Goal: Task Accomplishment & Management: Use online tool/utility

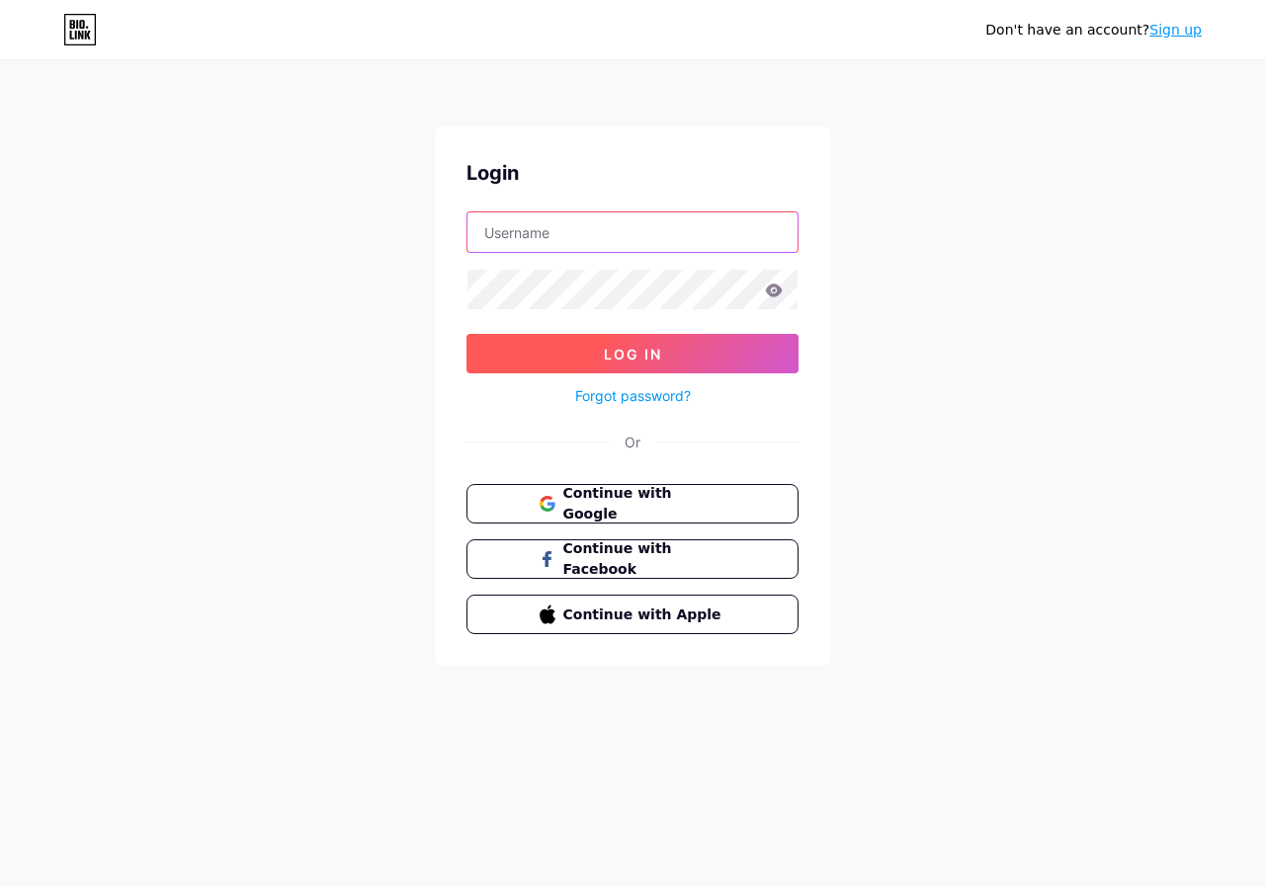
type input "[EMAIL_ADDRESS][DOMAIN_NAME]"
click at [614, 347] on span "Log In" at bounding box center [633, 354] width 58 height 17
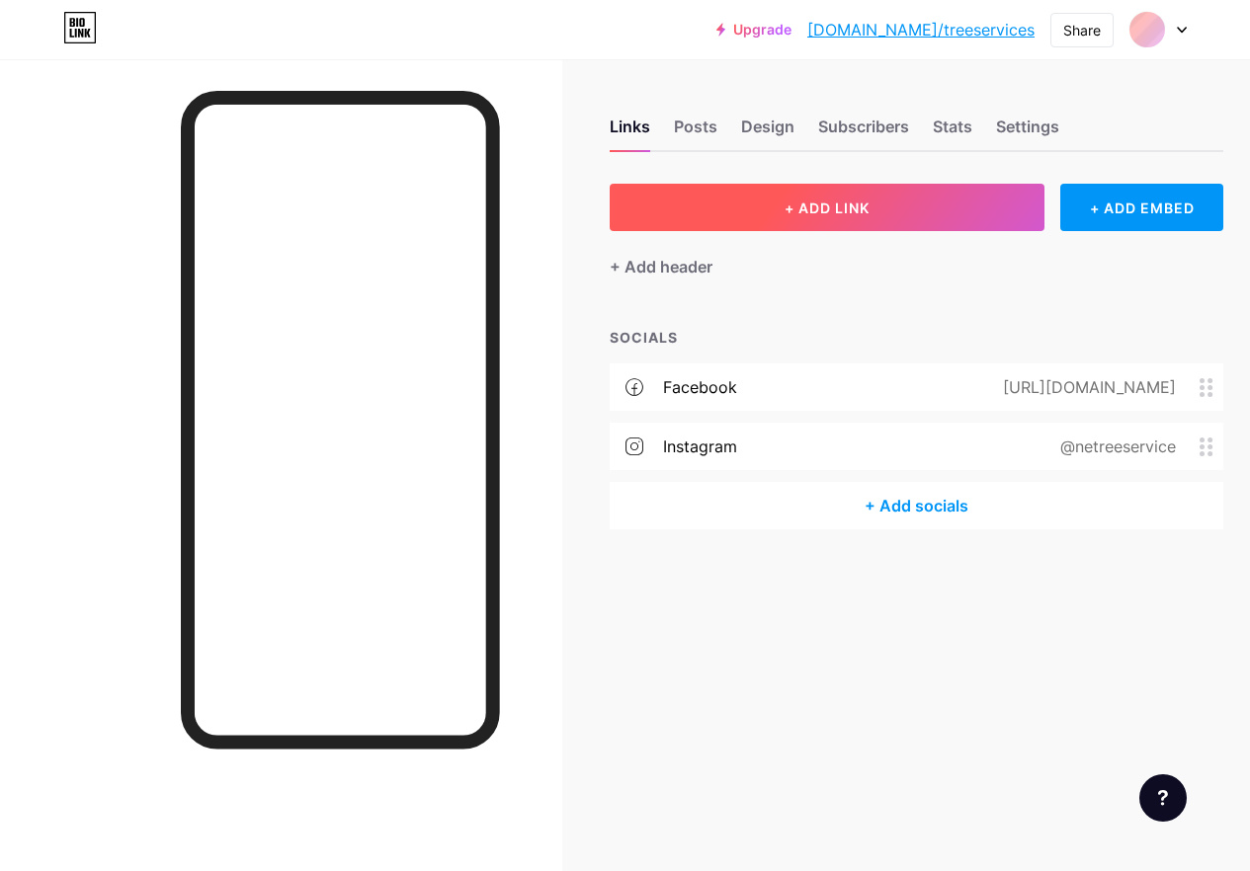
click at [816, 209] on span "+ ADD LINK" at bounding box center [826, 208] width 85 height 17
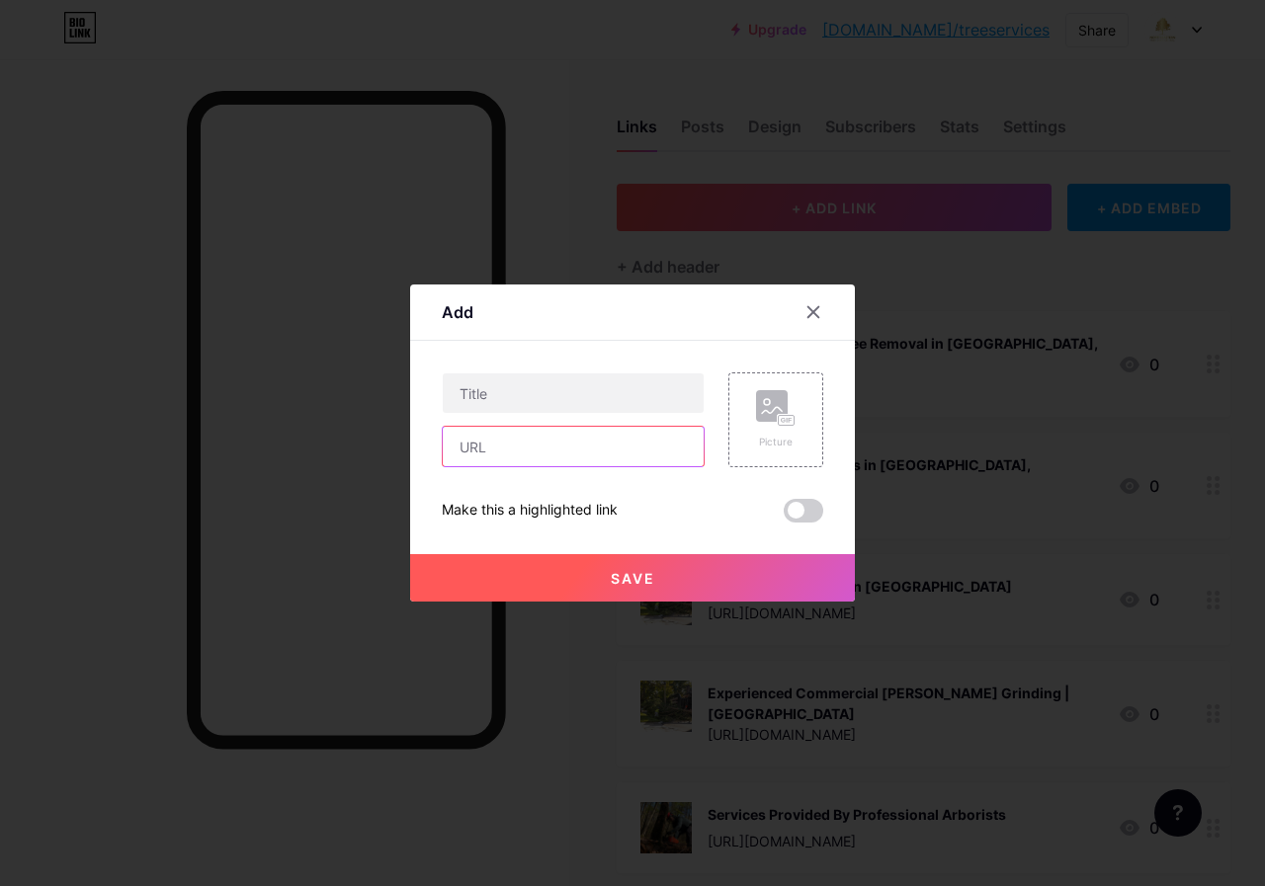
click at [557, 458] on input "text" at bounding box center [573, 447] width 261 height 40
paste input "[URL][DOMAIN_NAME]"
type input "[URL][DOMAIN_NAME]"
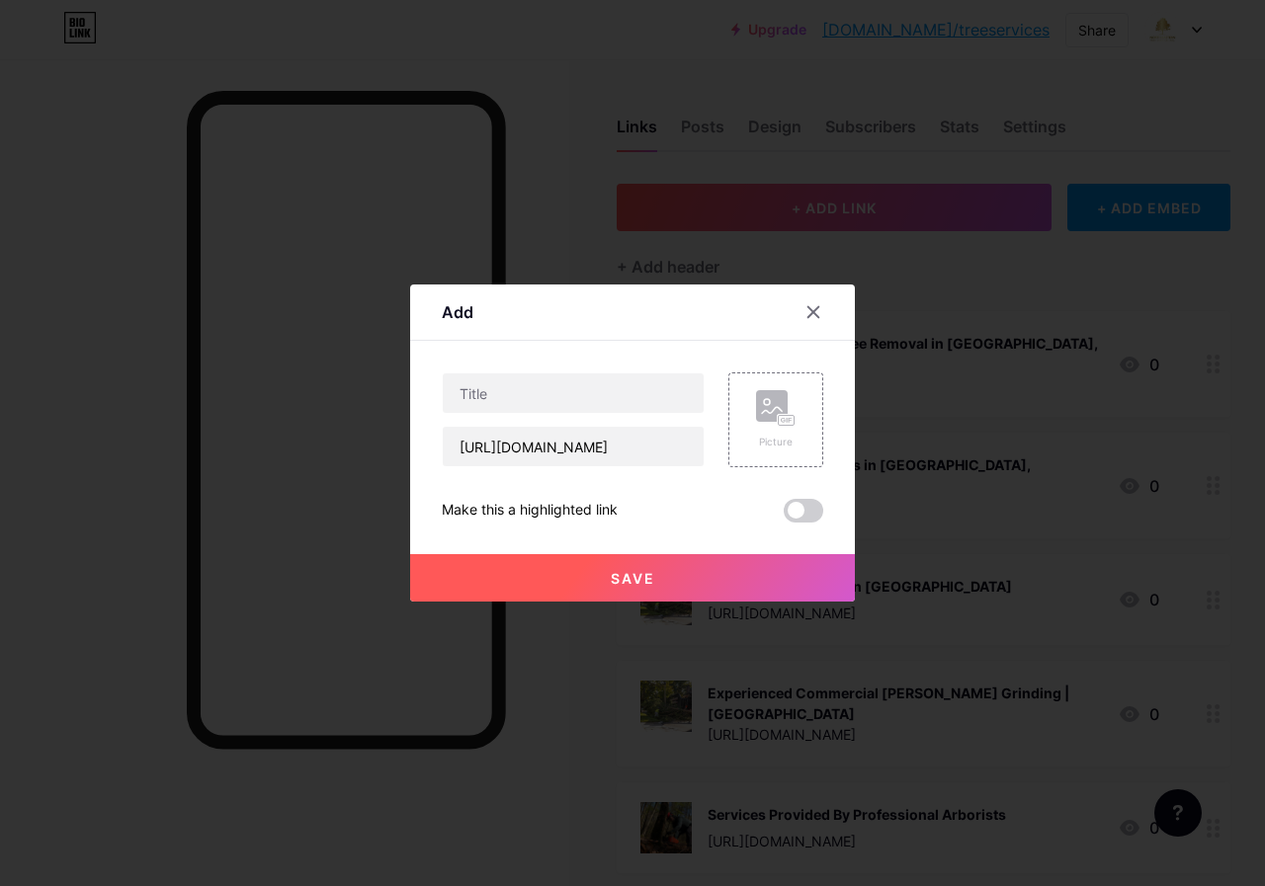
click at [799, 517] on span at bounding box center [803, 511] width 40 height 24
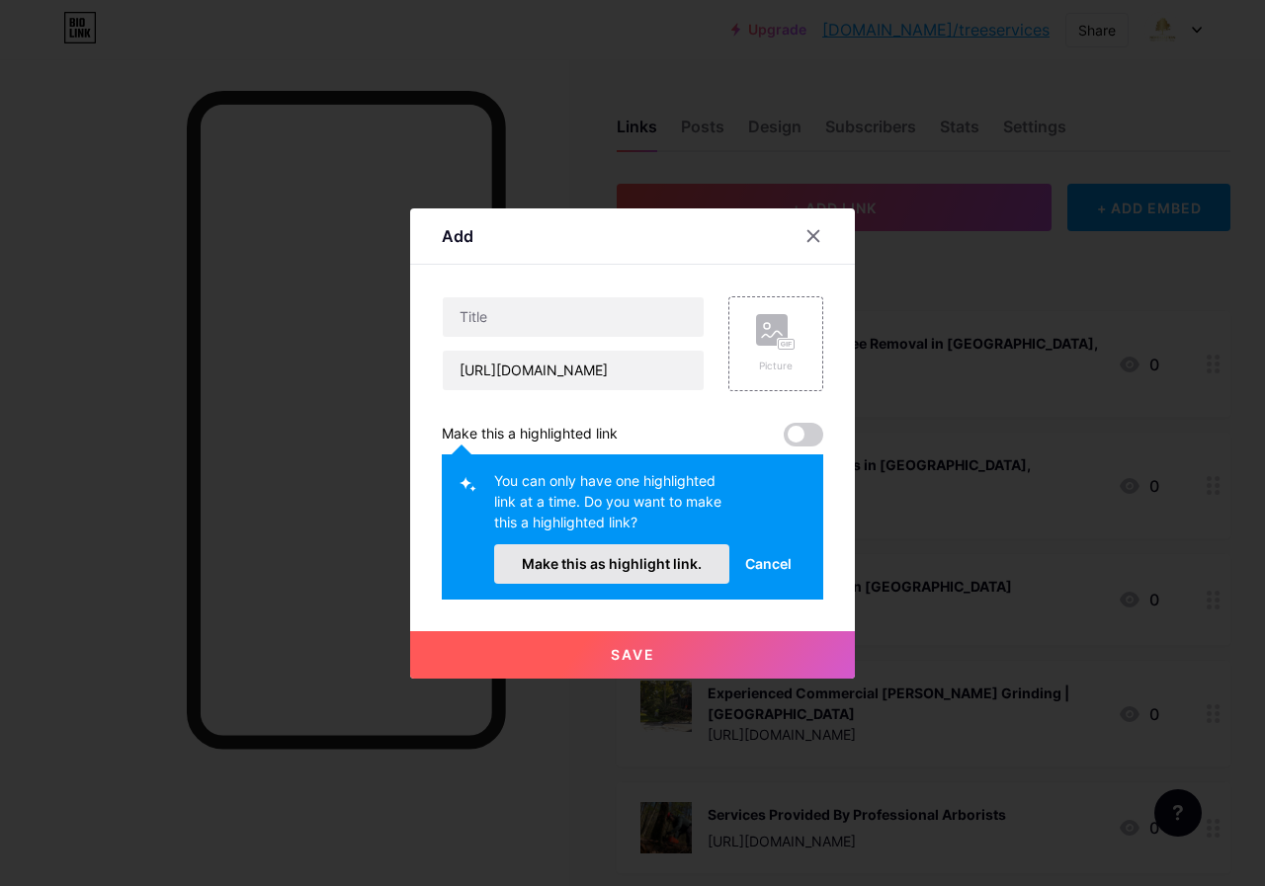
click at [697, 575] on button "Make this as highlight link." at bounding box center [611, 564] width 235 height 40
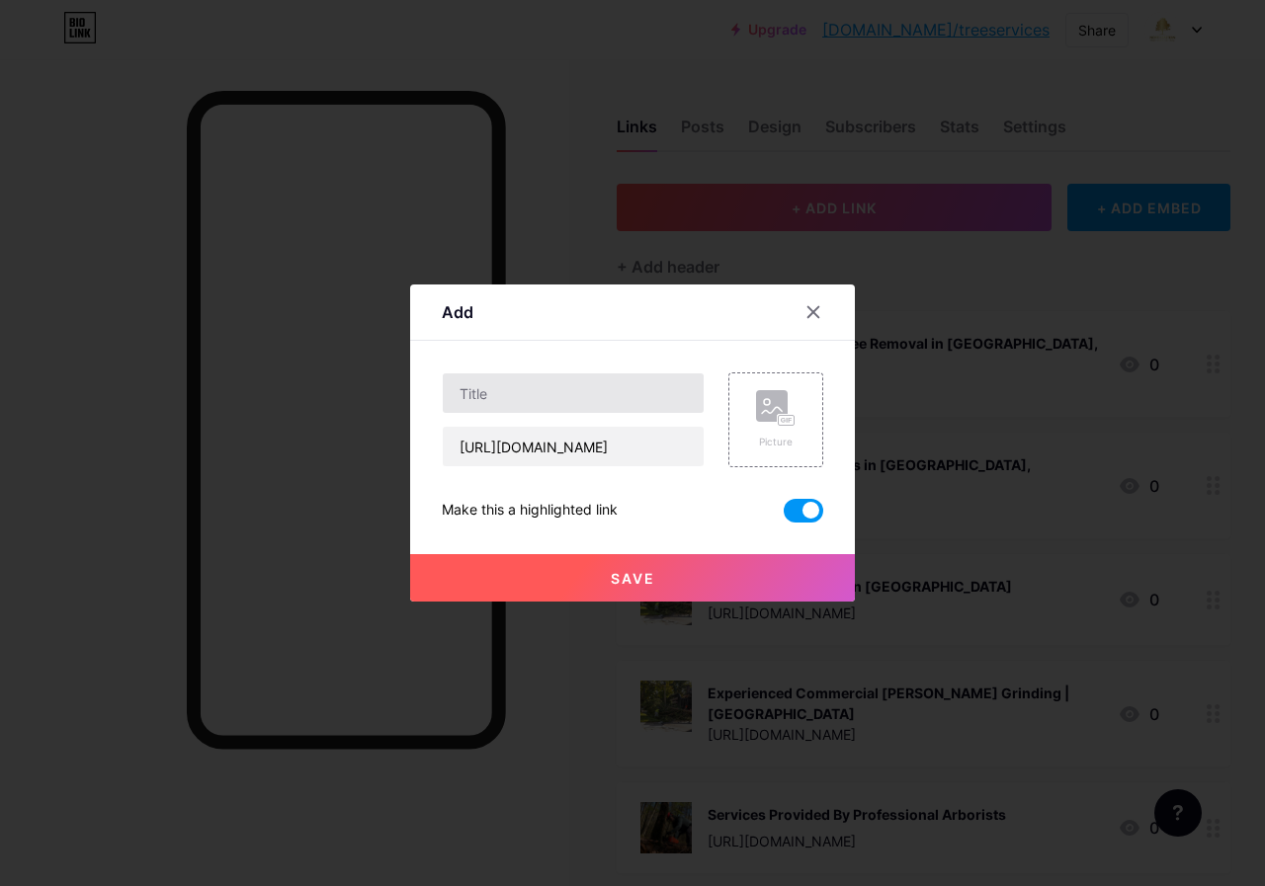
drag, startPoint x: 539, startPoint y: 419, endPoint x: 533, endPoint y: 407, distance: 13.7
click at [534, 413] on div "[URL][DOMAIN_NAME]" at bounding box center [573, 419] width 263 height 95
click at [533, 407] on input "text" at bounding box center [573, 393] width 261 height 40
paste input "Tree Pruning Services | North Eastern Tree Service"
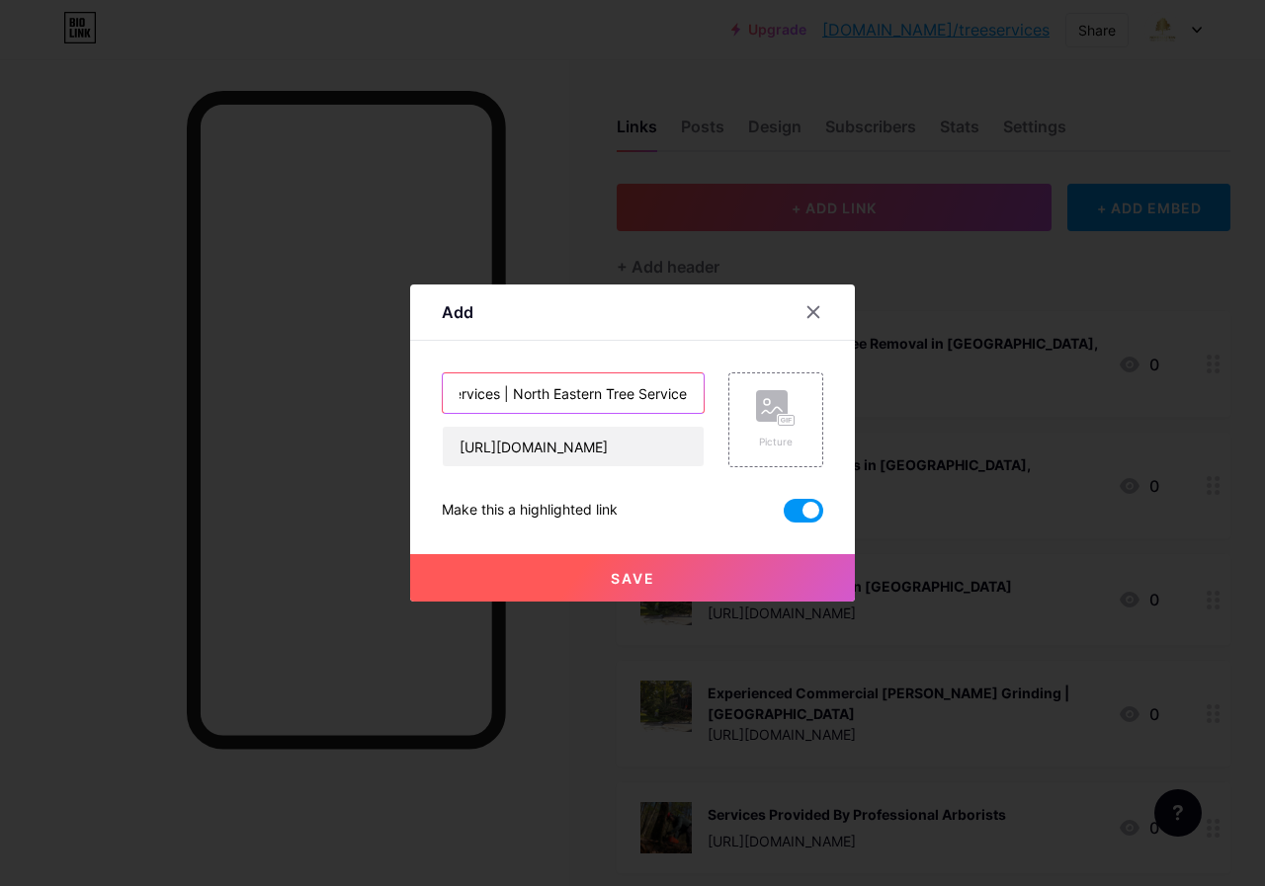
type input "Tree Pruning Services | North Eastern Tree Service"
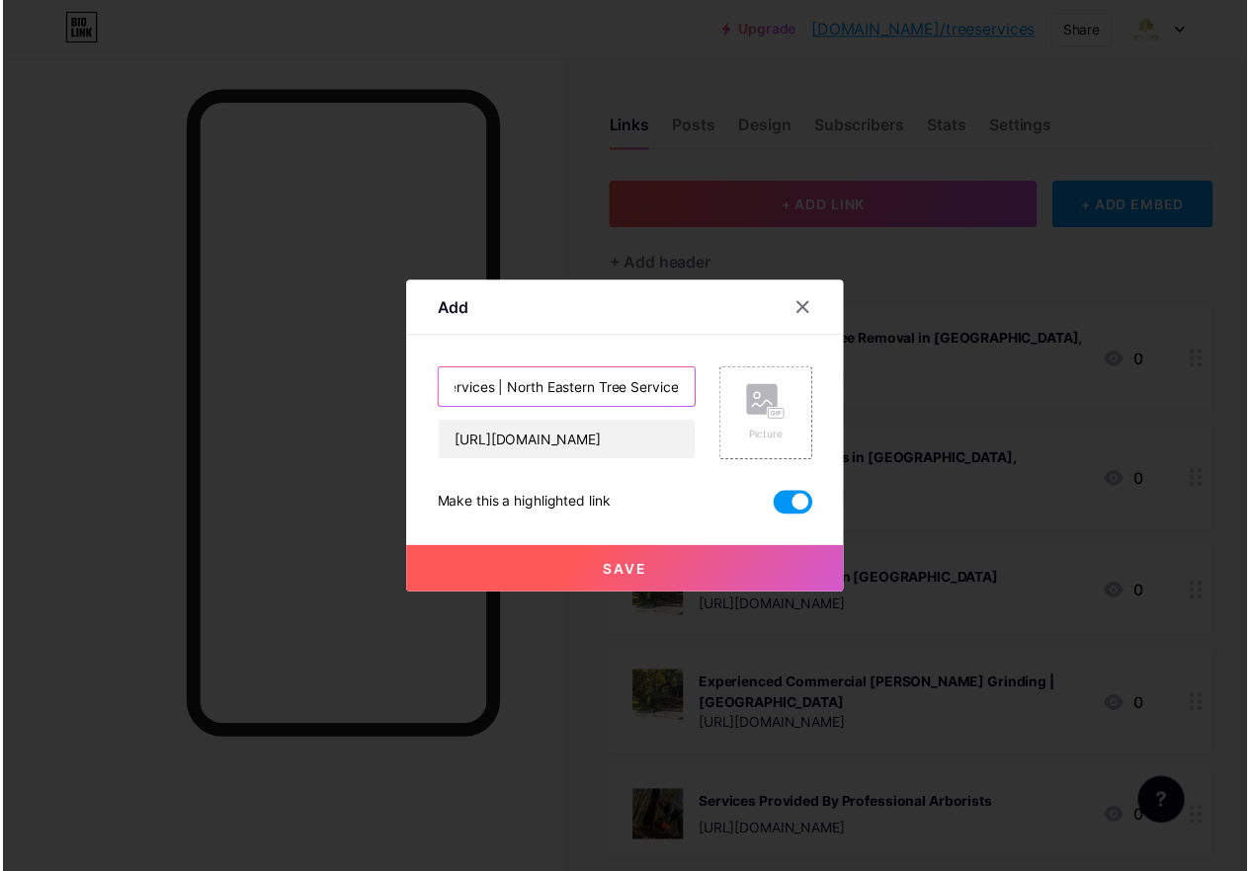
scroll to position [0, 0]
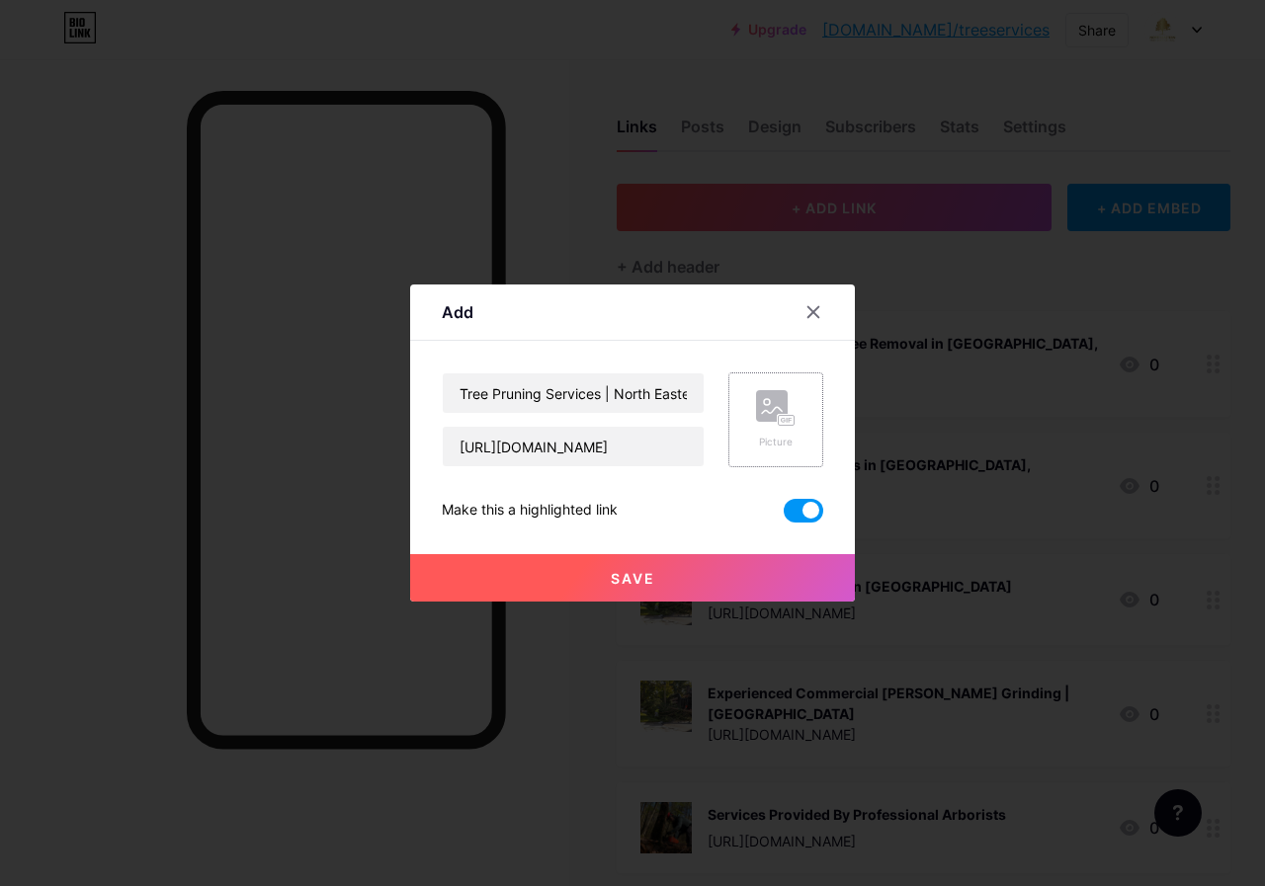
click at [771, 428] on div "Picture" at bounding box center [776, 419] width 40 height 59
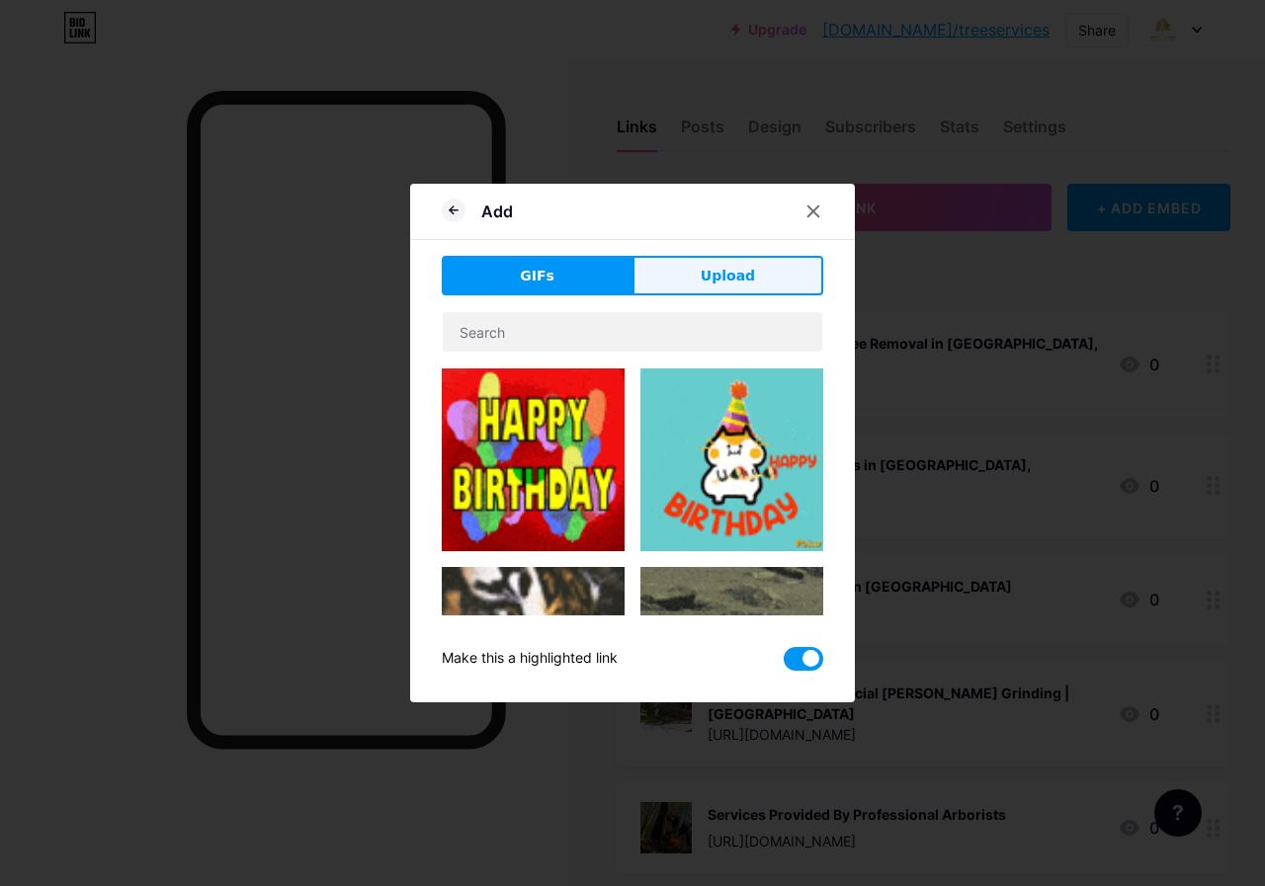
click at [746, 287] on button "Upload" at bounding box center [727, 276] width 191 height 40
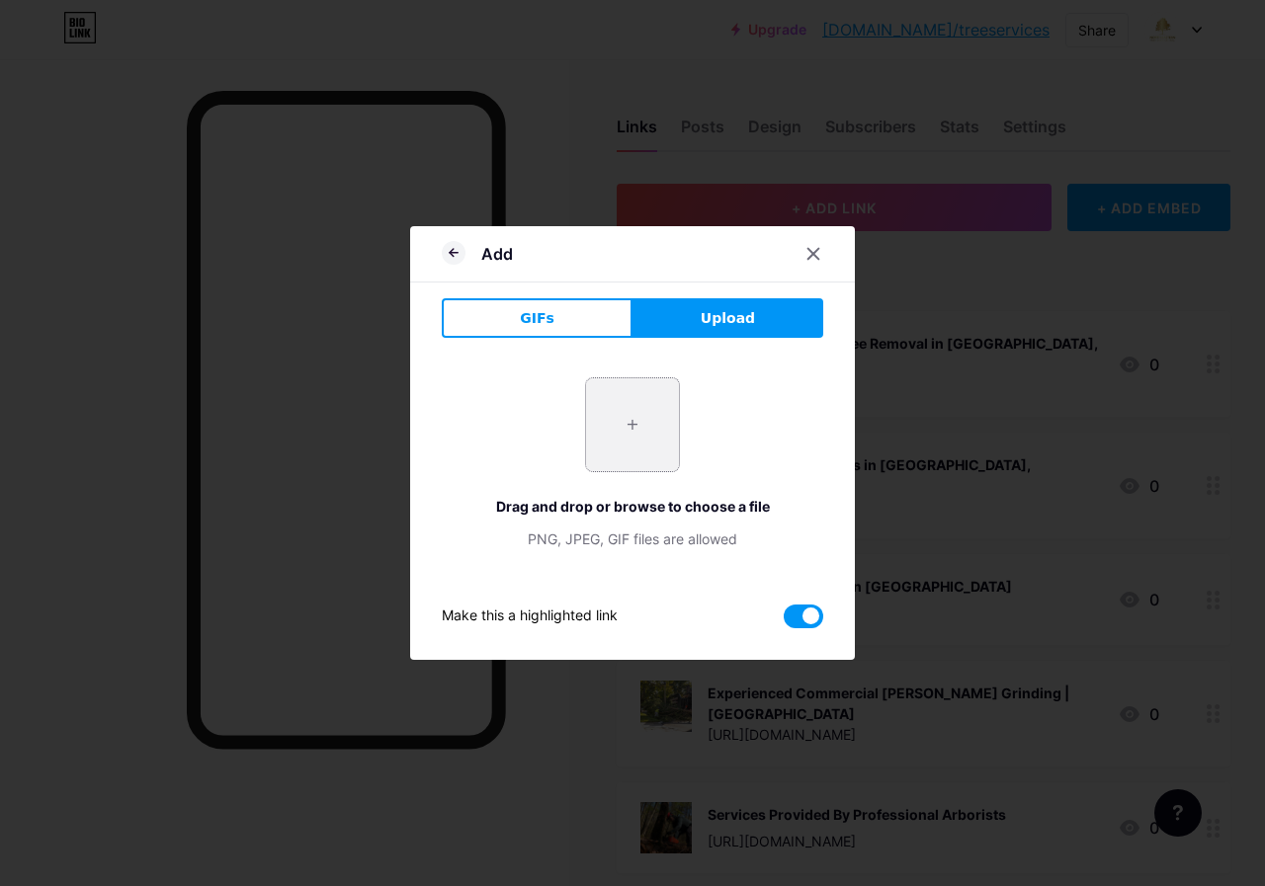
click at [642, 392] on input "file" at bounding box center [632, 424] width 93 height 93
type input "C:\fakepath\tree care services.jpg"
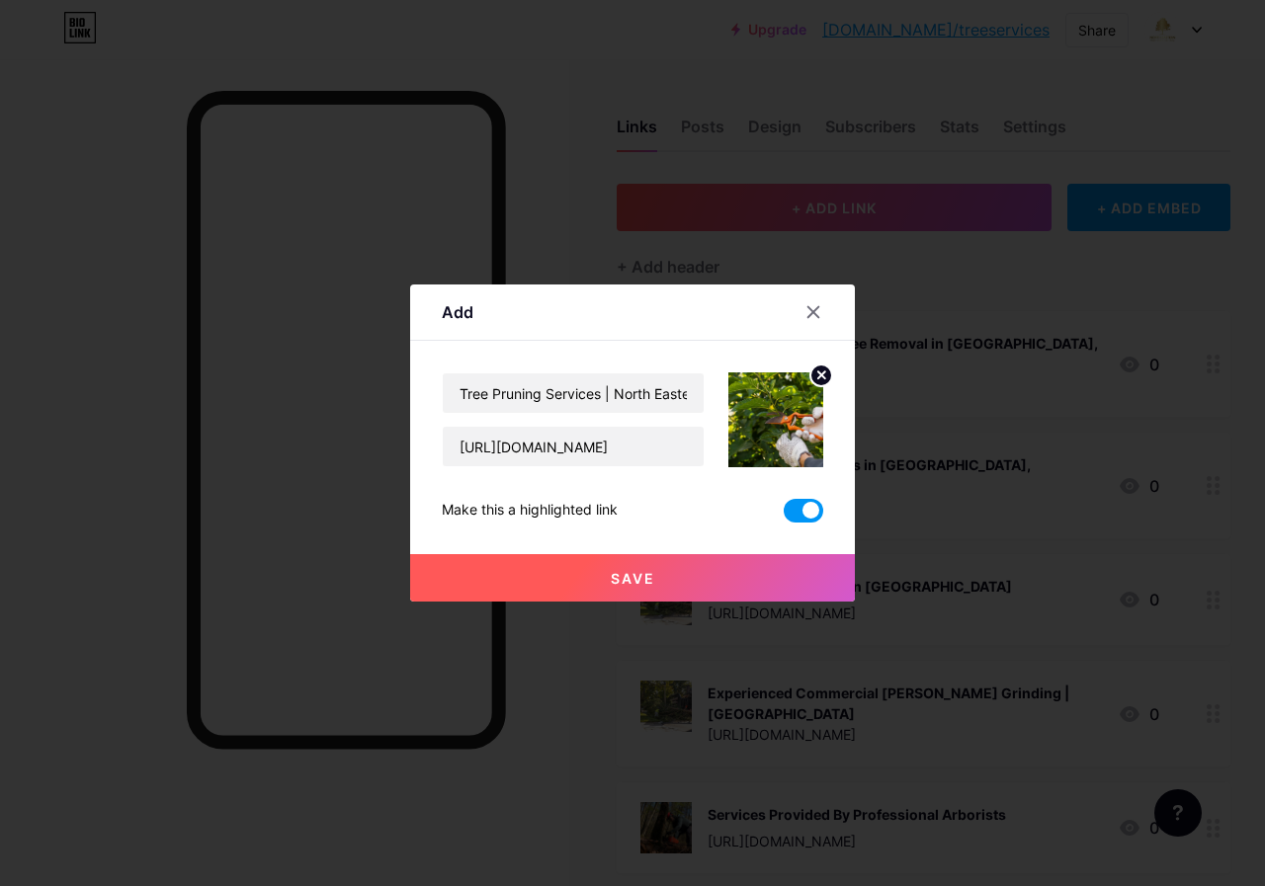
click at [618, 579] on span "Save" at bounding box center [633, 578] width 44 height 17
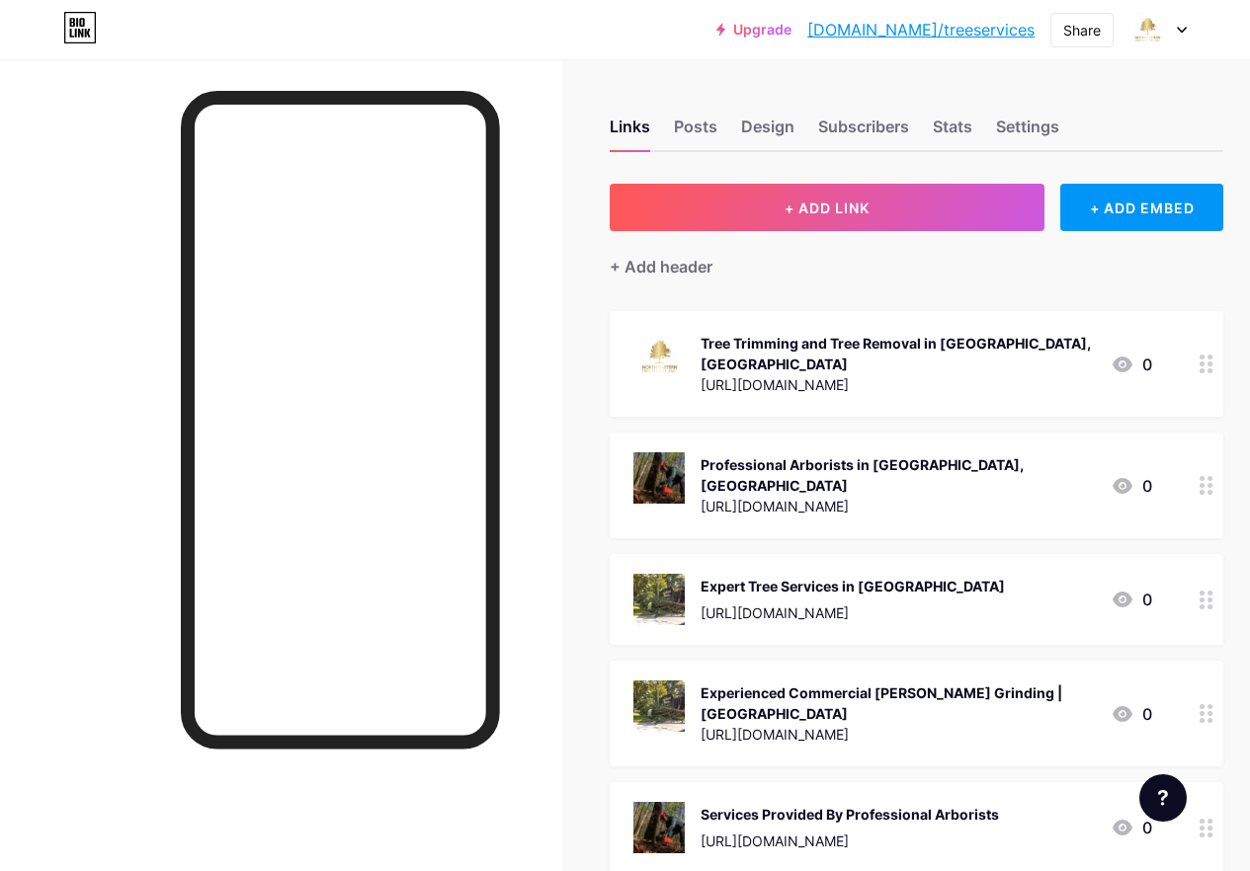
click at [951, 35] on link "[DOMAIN_NAME]/treeservices" at bounding box center [920, 30] width 227 height 24
